Goal: Communication & Community: Answer question/provide support

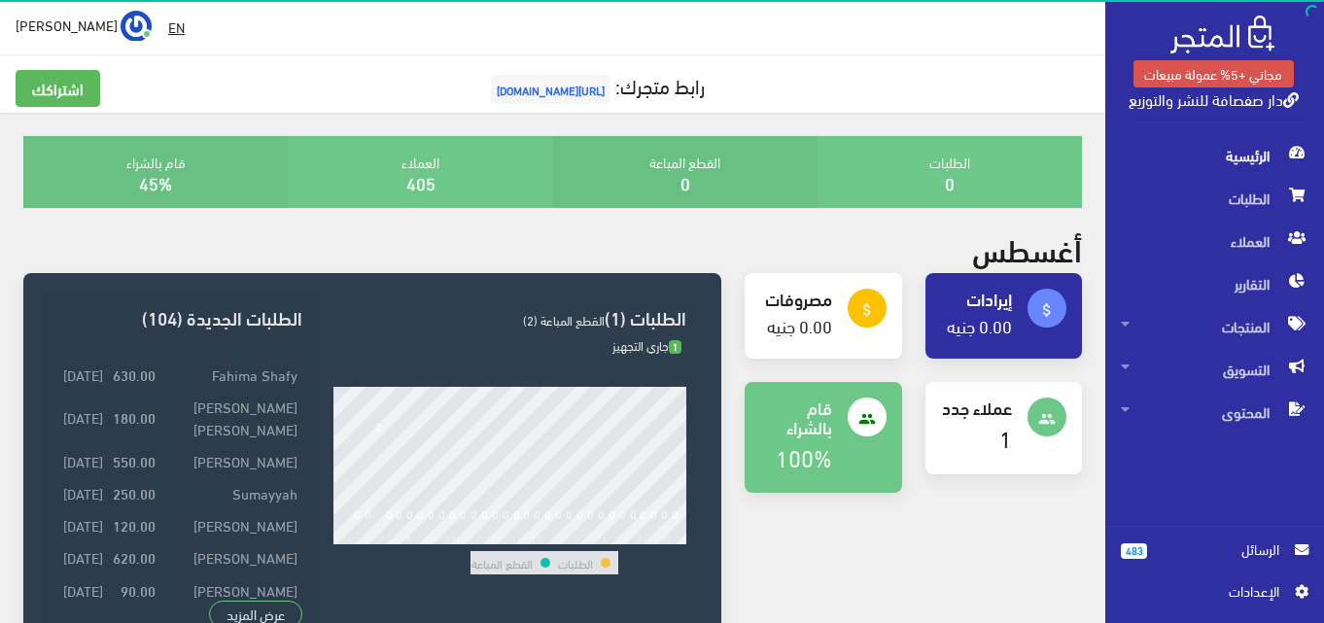
click at [1163, 555] on span "الرسائل" at bounding box center [1220, 548] width 117 height 21
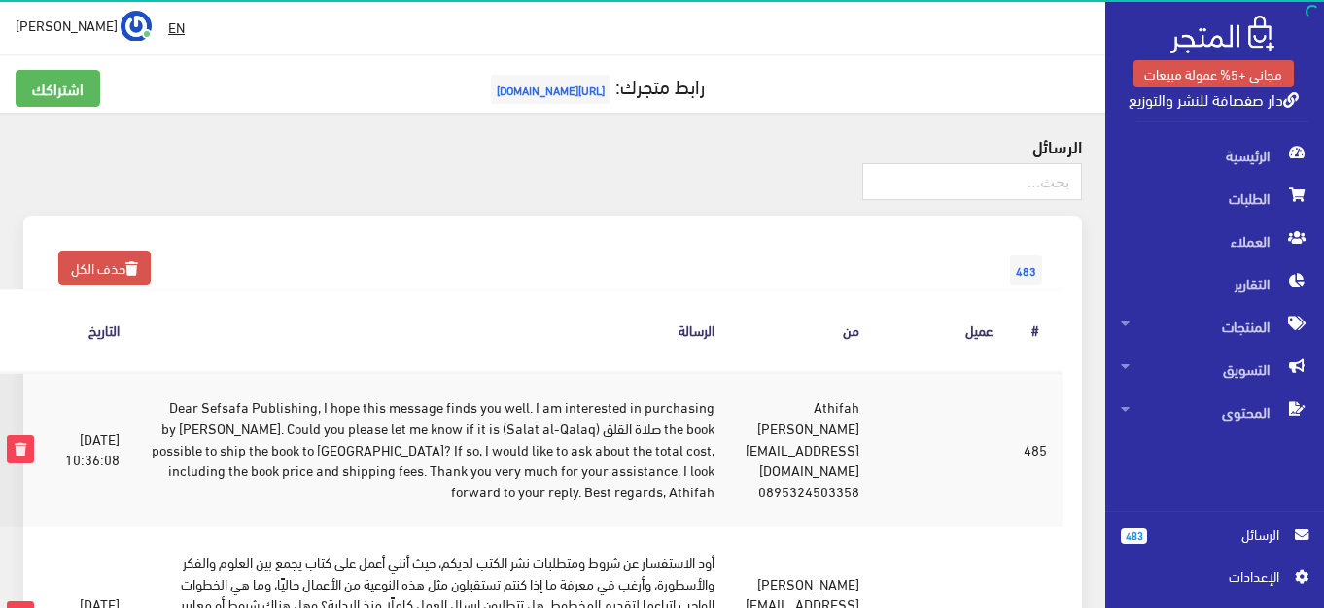
click at [526, 443] on td "Dear Sefsafa Publishing, I hope this message finds you well. I am interested in…" at bounding box center [432, 448] width 595 height 155
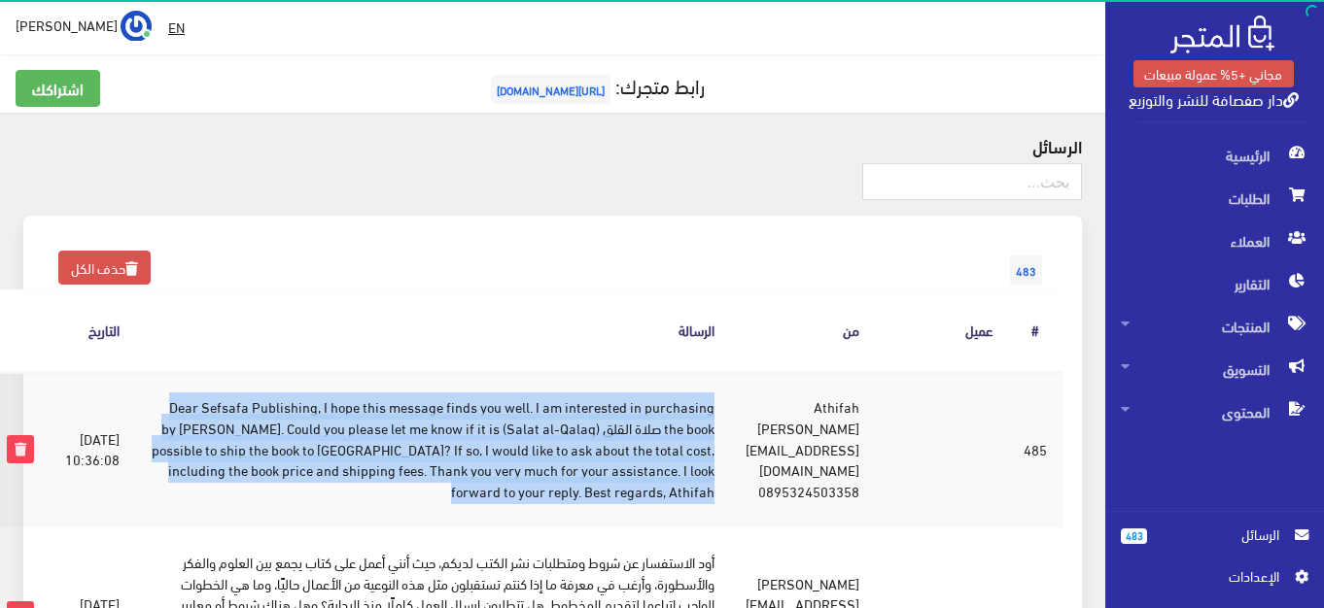
click at [526, 443] on td "Dear Sefsafa Publishing, I hope this message finds you well. I am interested in…" at bounding box center [432, 448] width 595 height 155
